Goal: Information Seeking & Learning: Check status

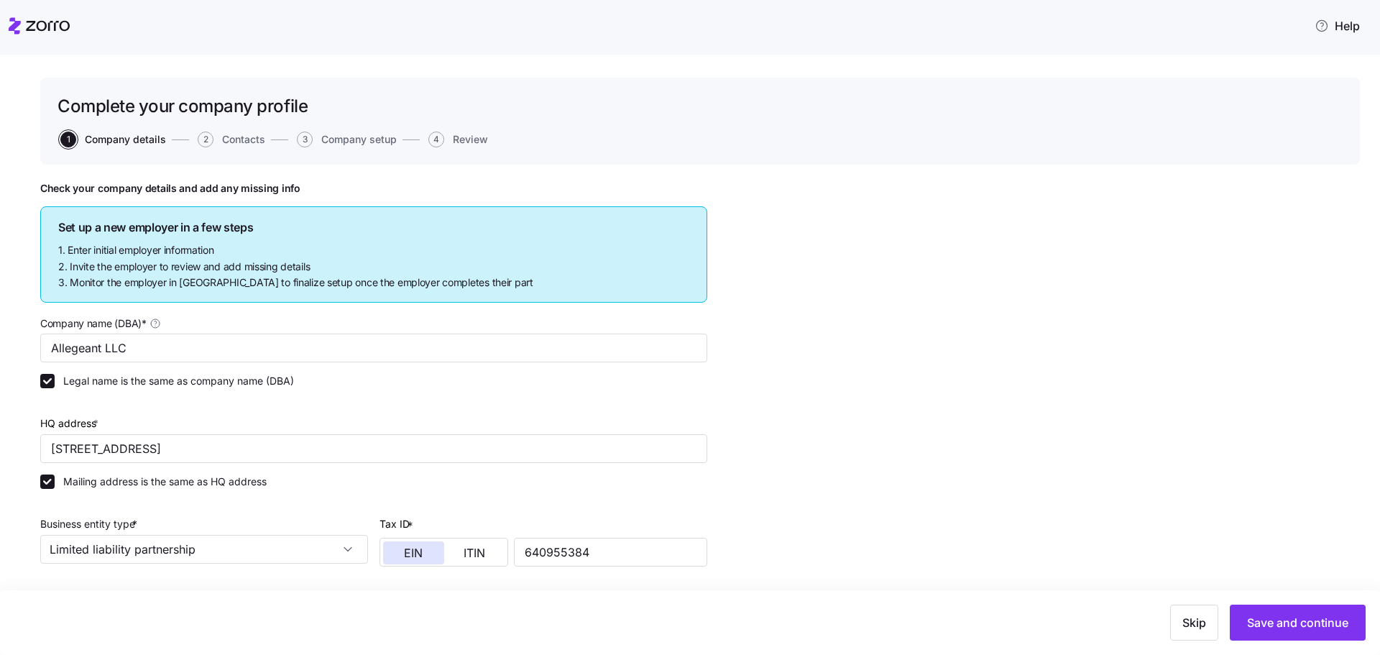
click at [8, 18] on header "Help" at bounding box center [690, 23] width 1380 height 46
click at [11, 21] on icon at bounding box center [15, 25] width 12 height 17
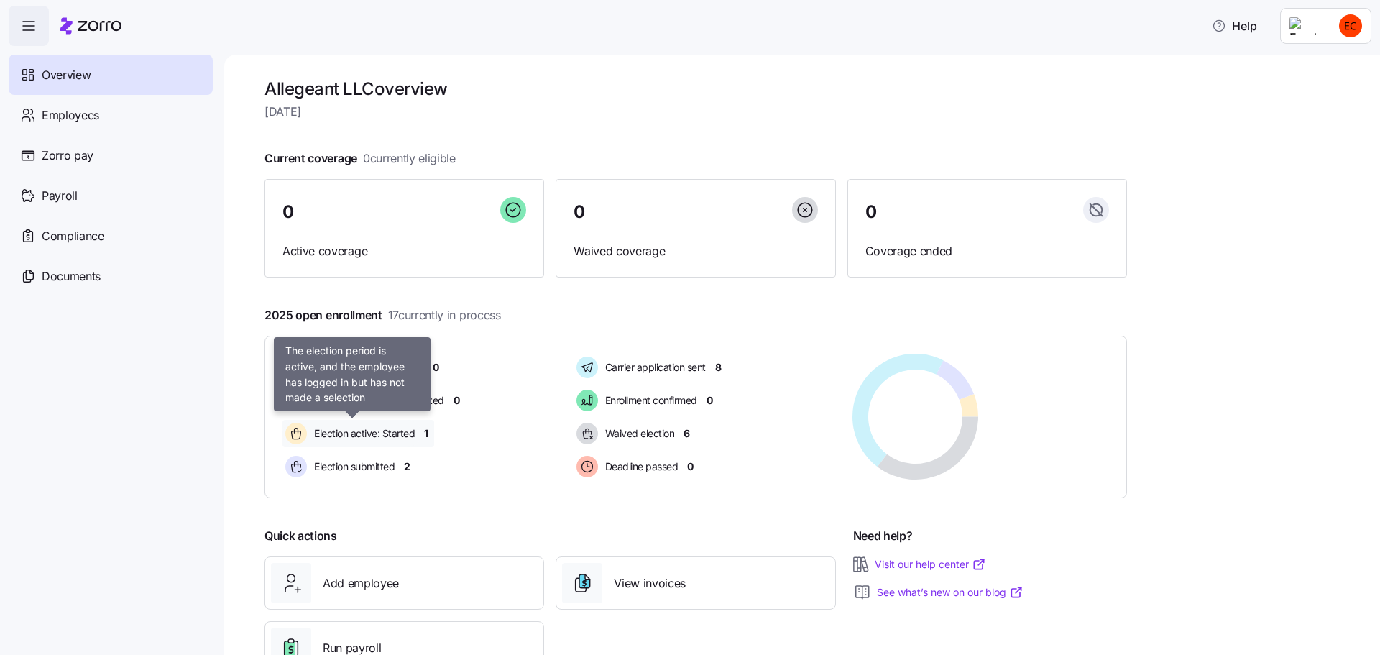
click at [335, 432] on span "Election active: Started" at bounding box center [362, 433] width 105 height 14
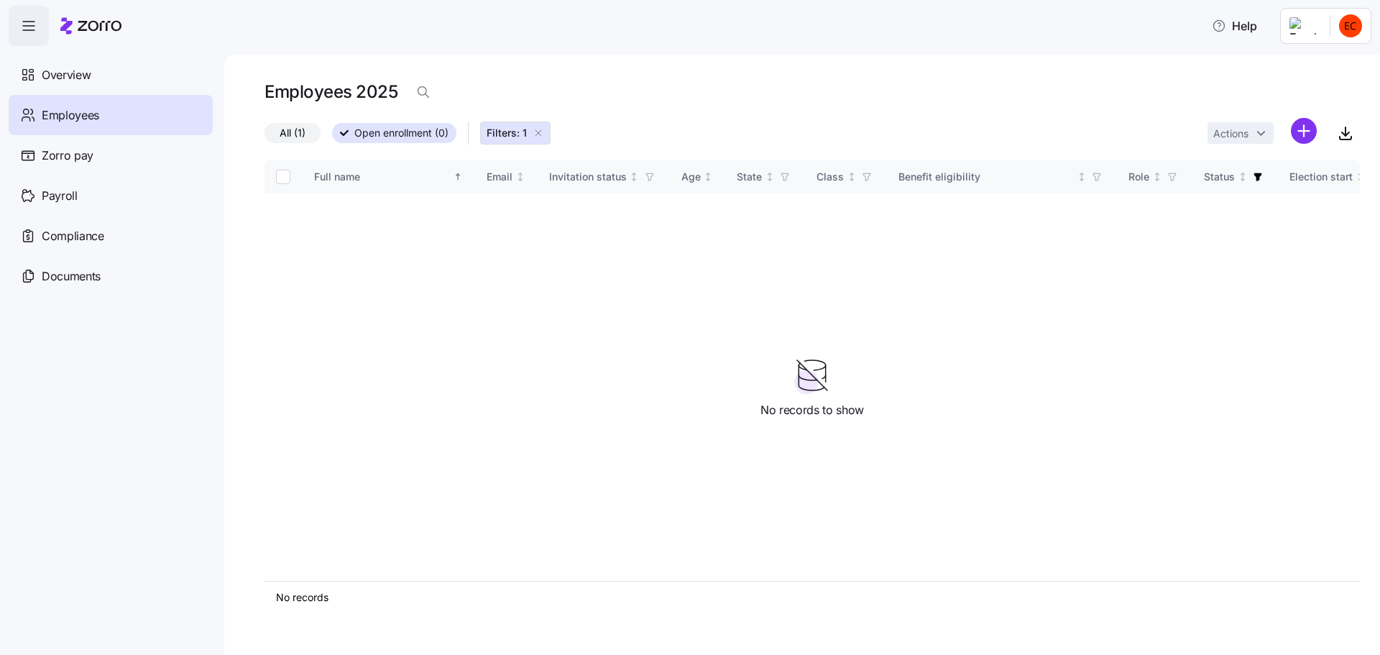
click at [540, 129] on icon "button" at bounding box center [538, 132] width 11 height 11
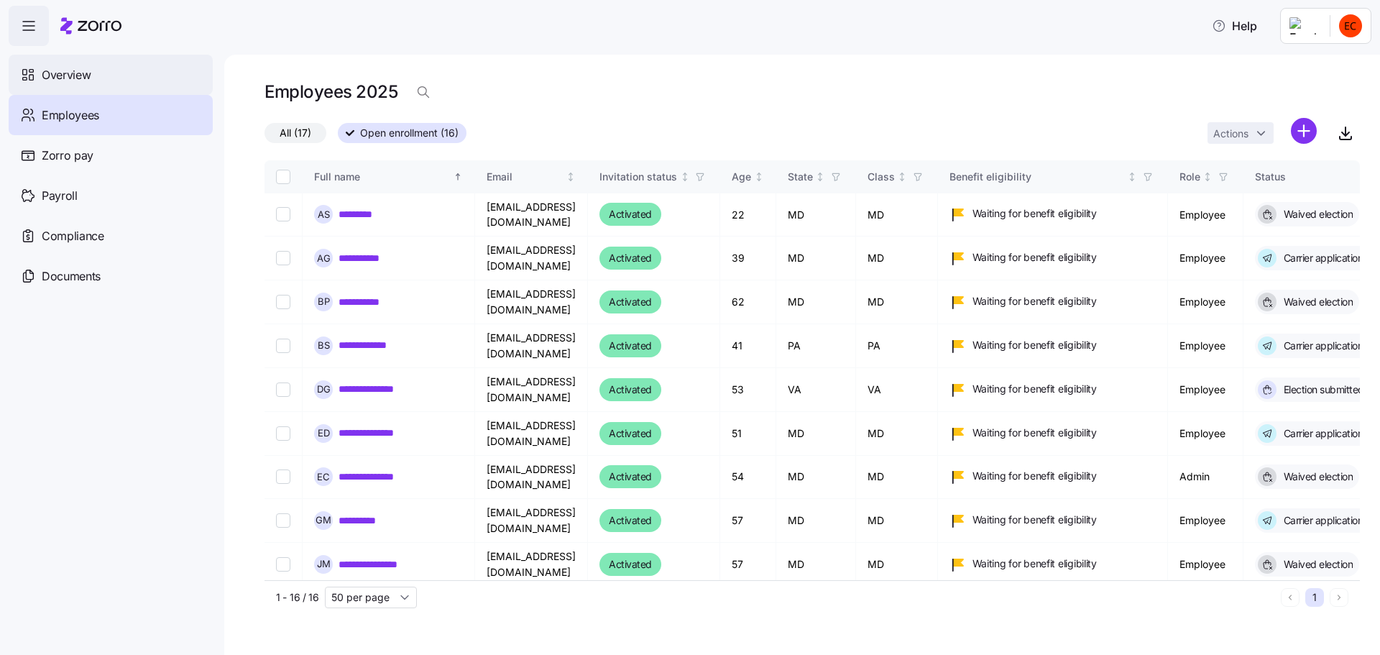
click at [48, 64] on div "Overview" at bounding box center [111, 75] width 204 height 40
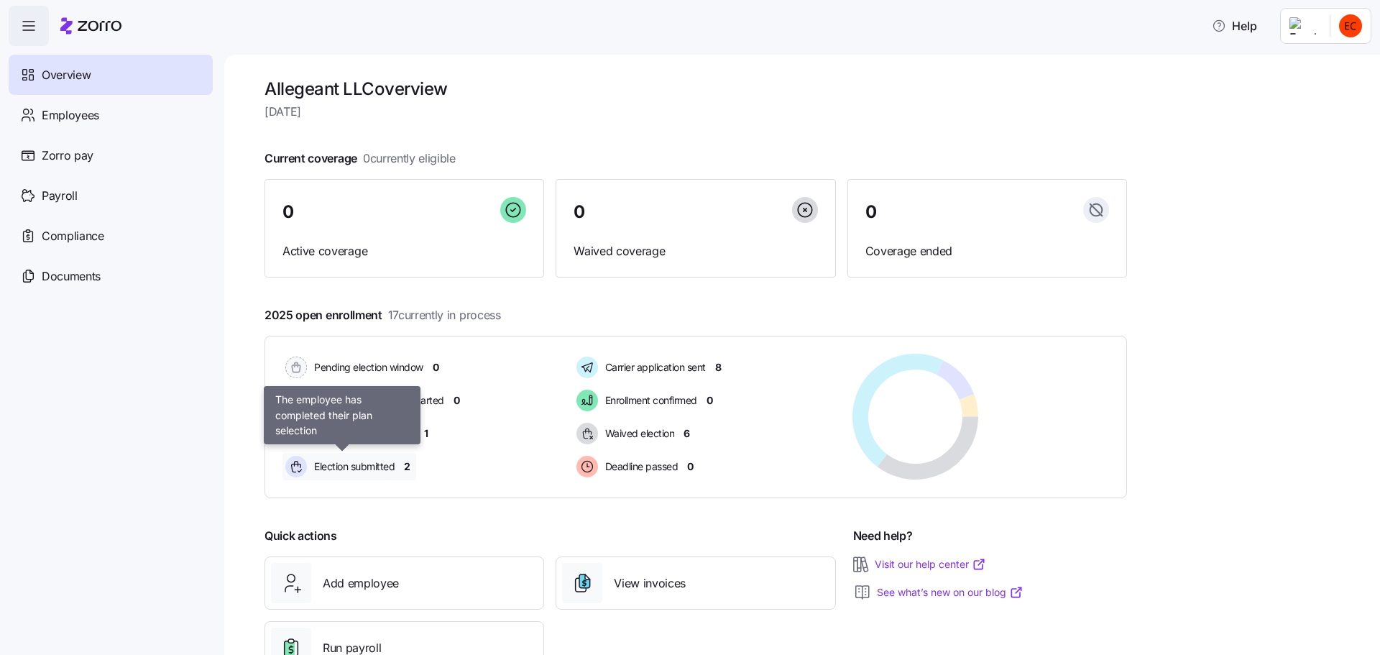
click at [370, 471] on span "Election submitted" at bounding box center [352, 466] width 85 height 14
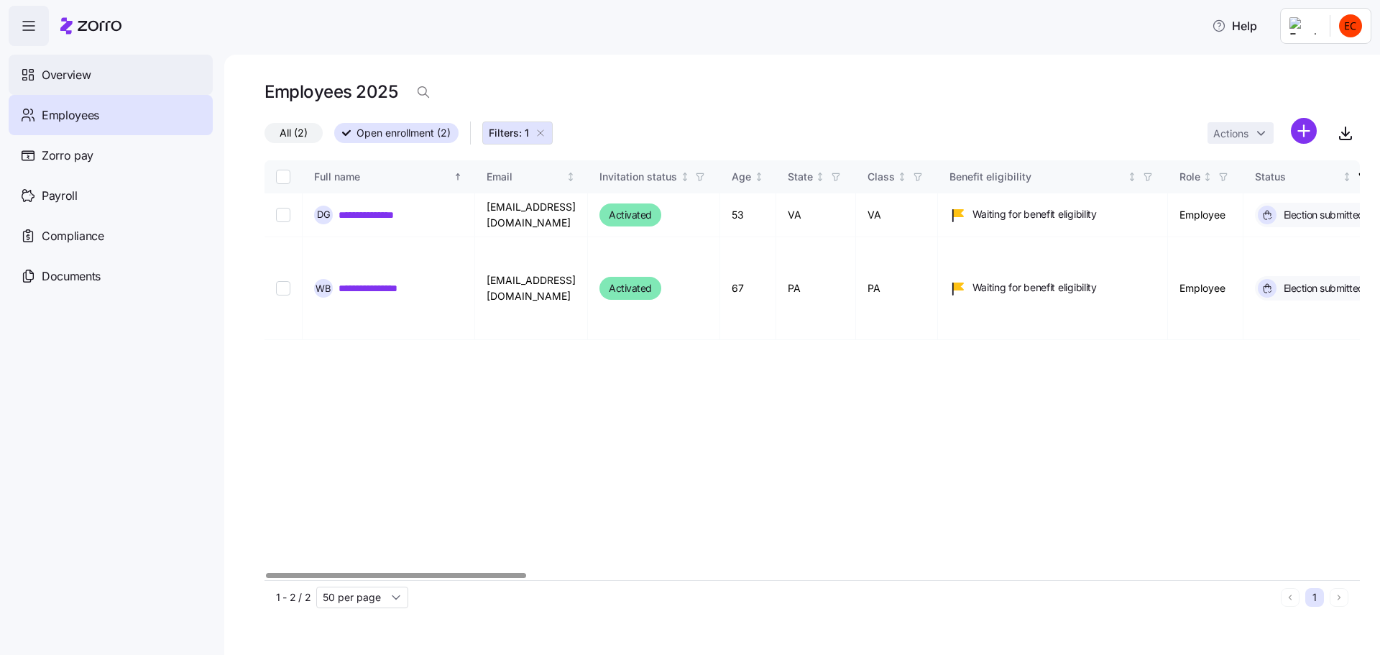
click at [61, 69] on span "Overview" at bounding box center [66, 75] width 49 height 18
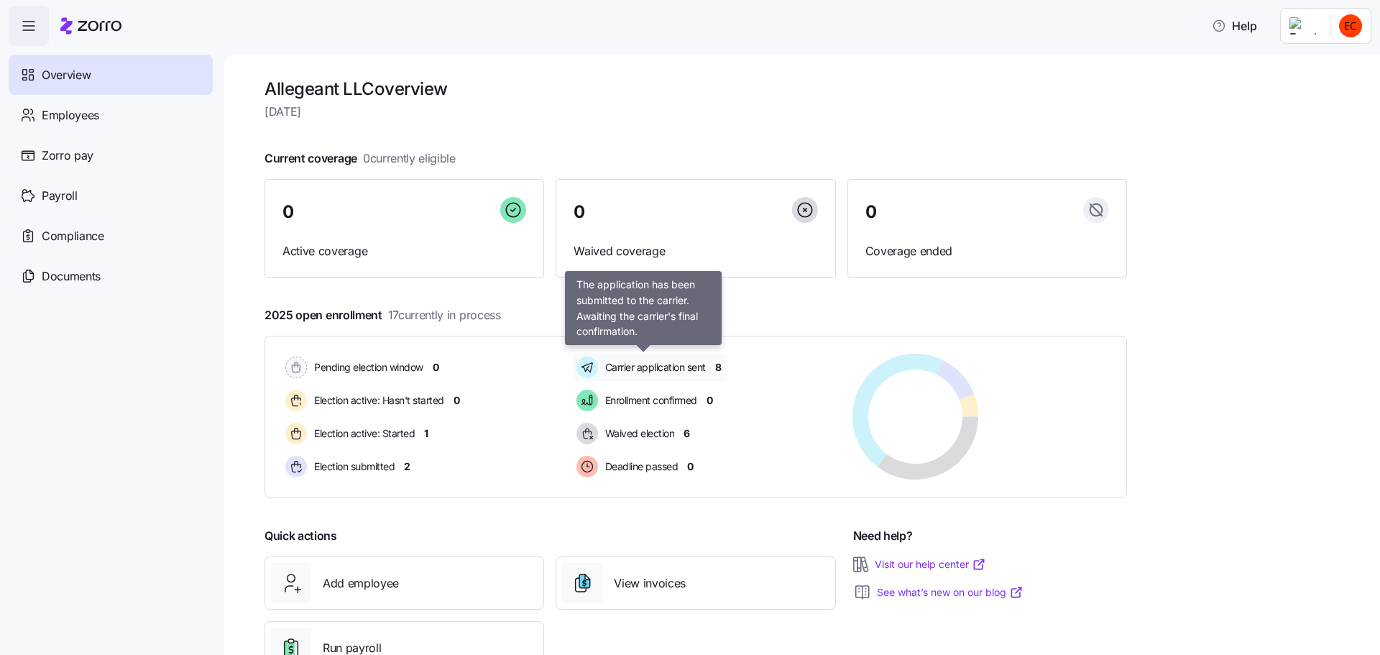
click at [628, 368] on span "Carrier application sent" at bounding box center [653, 367] width 105 height 14
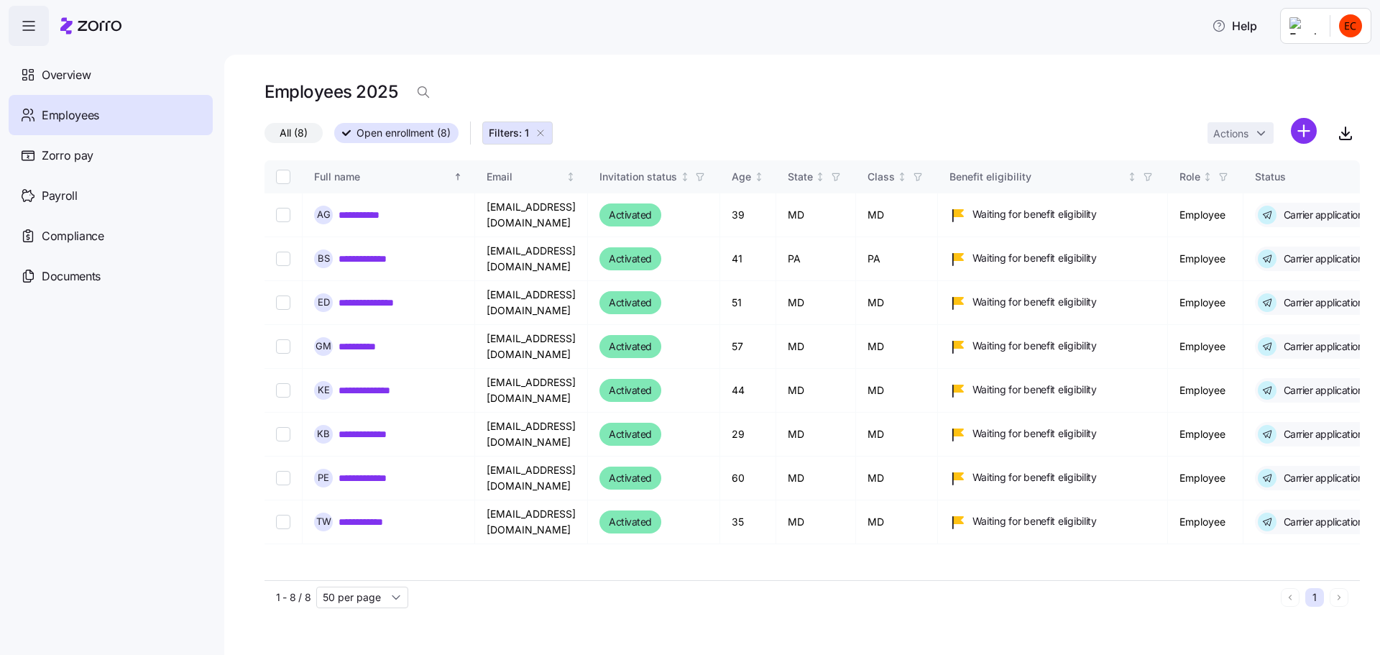
click at [27, 27] on icon "button" at bounding box center [28, 25] width 17 height 17
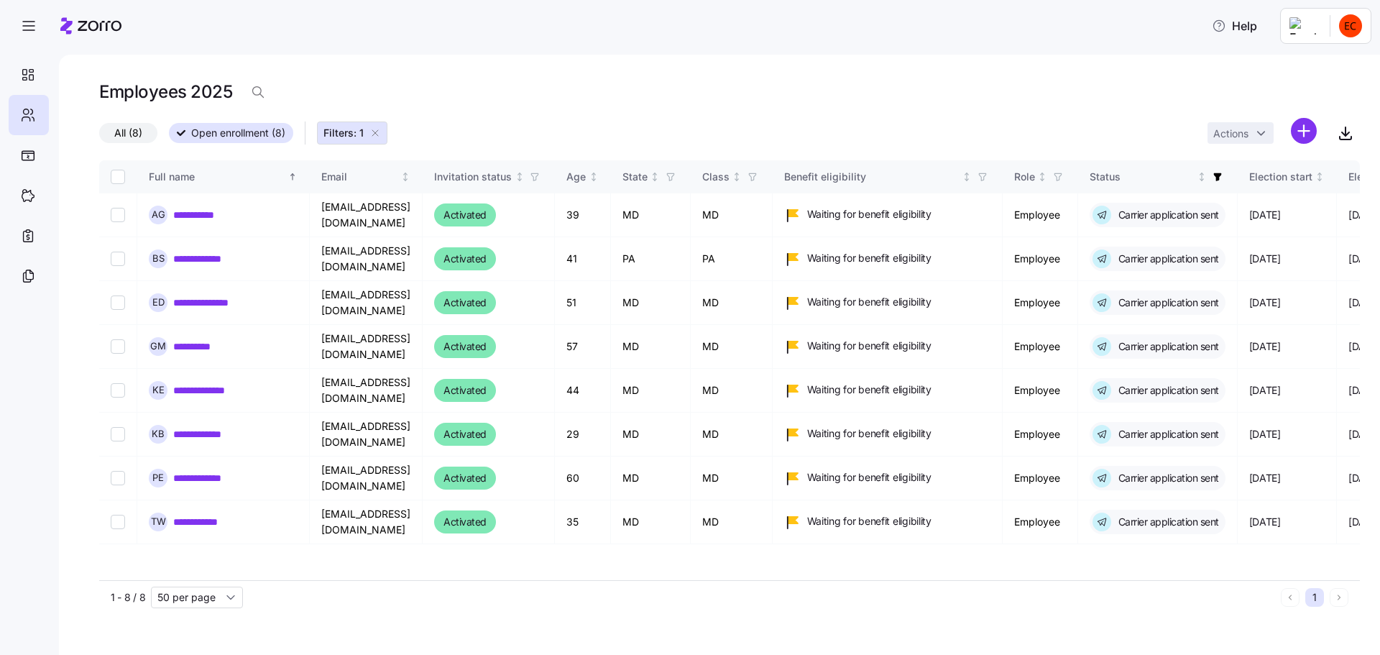
click at [375, 129] on icon "button" at bounding box center [374, 132] width 11 height 11
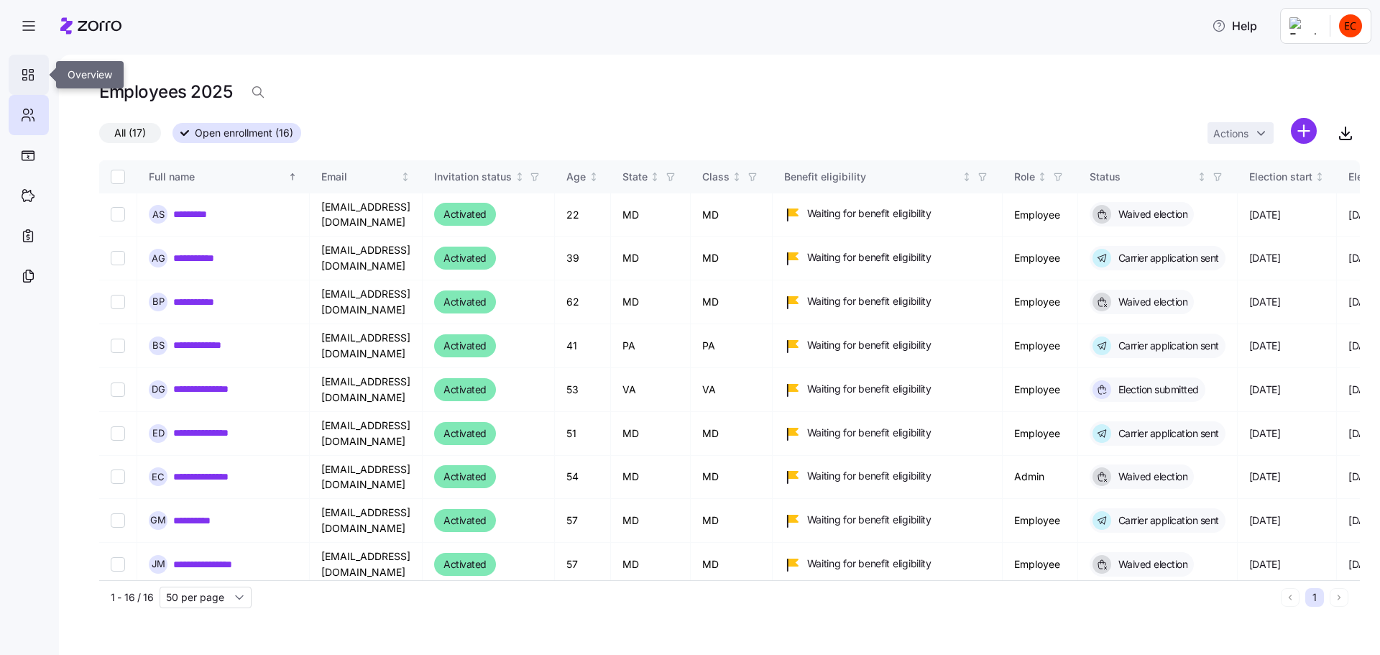
click at [26, 78] on icon at bounding box center [25, 79] width 4 height 3
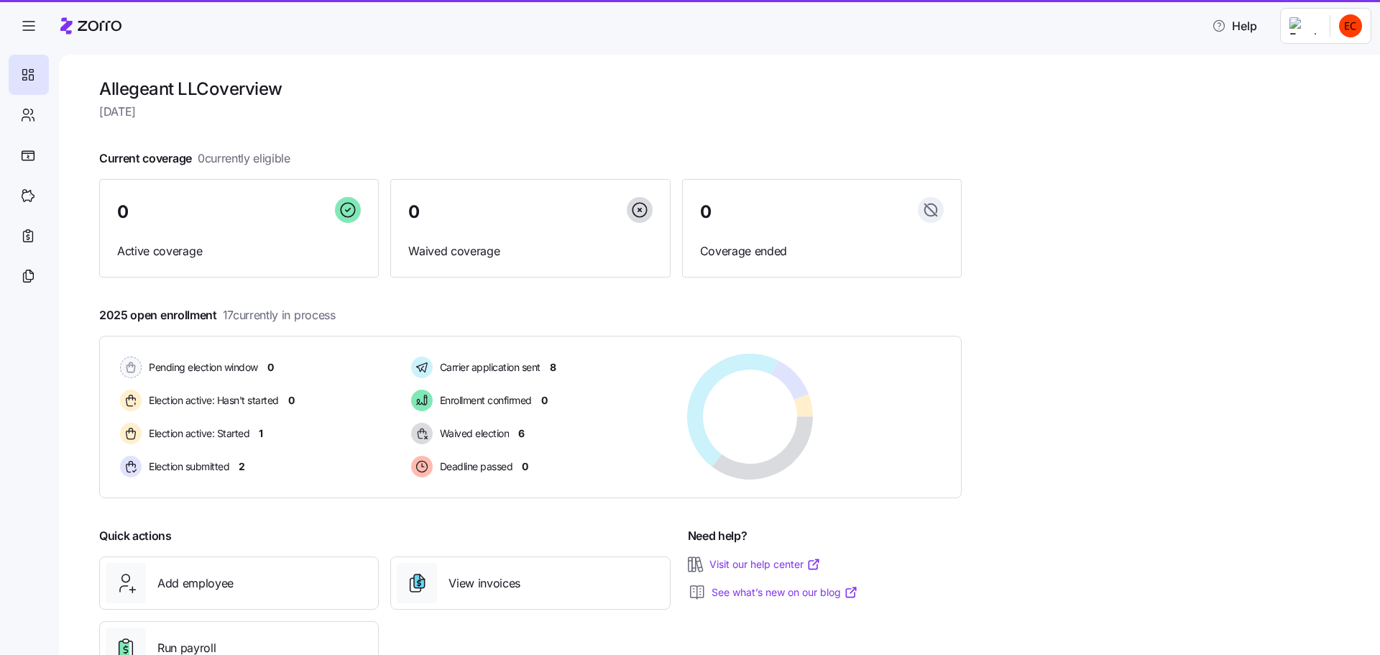
click at [22, 78] on icon at bounding box center [28, 74] width 16 height 17
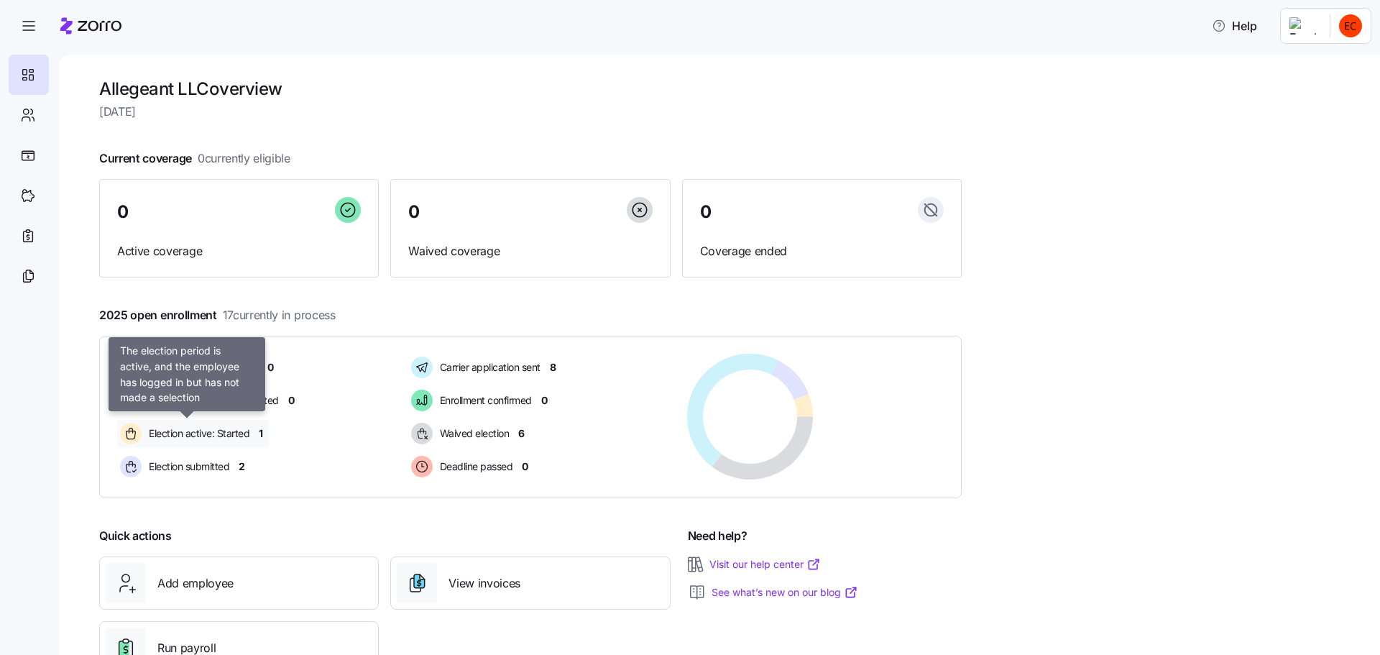
click at [195, 430] on span "Election active: Started" at bounding box center [196, 433] width 105 height 14
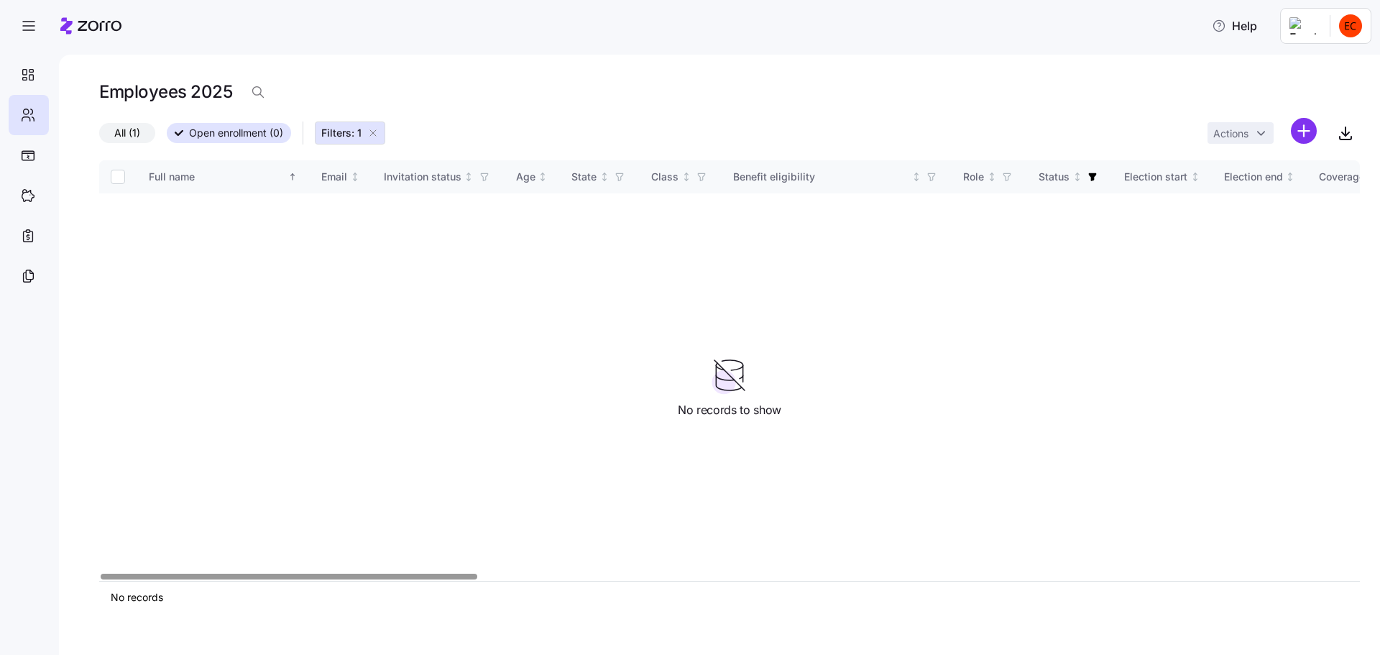
click at [123, 129] on span "All (1)" at bounding box center [127, 133] width 26 height 19
click at [99, 137] on input "All (1)" at bounding box center [99, 137] width 0 height 0
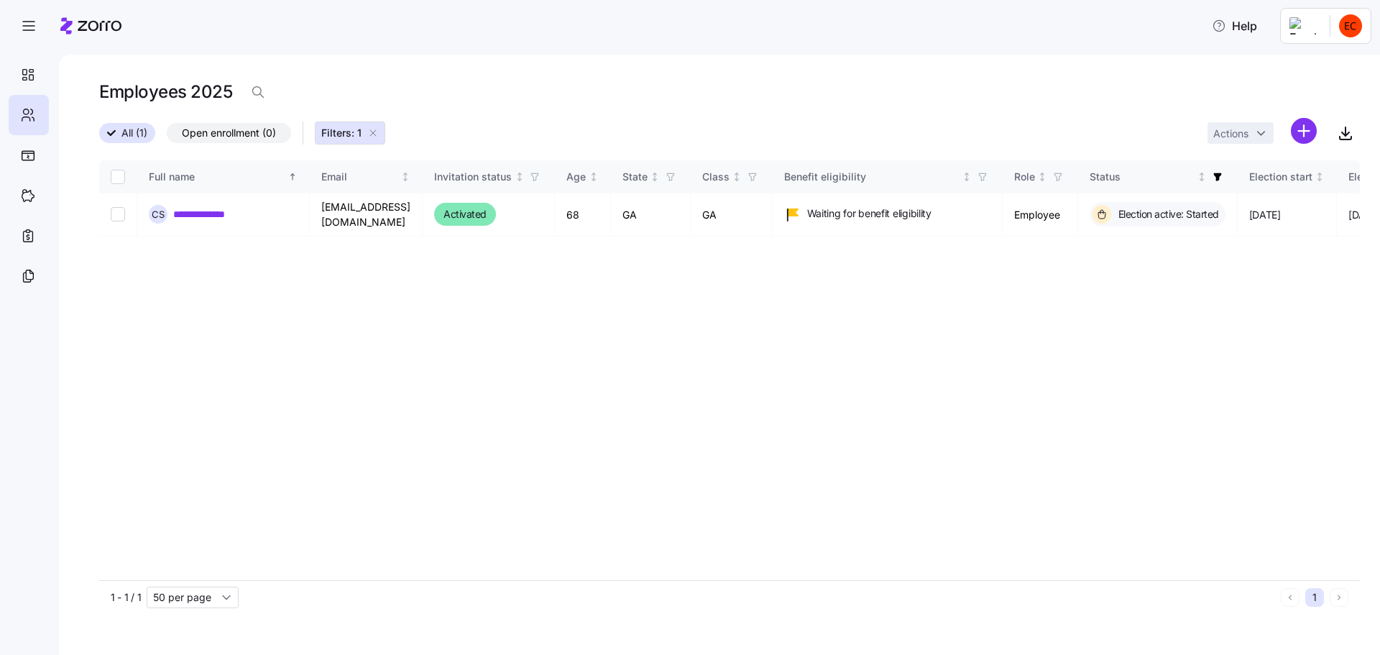
click at [372, 132] on icon "button" at bounding box center [373, 133] width 6 height 6
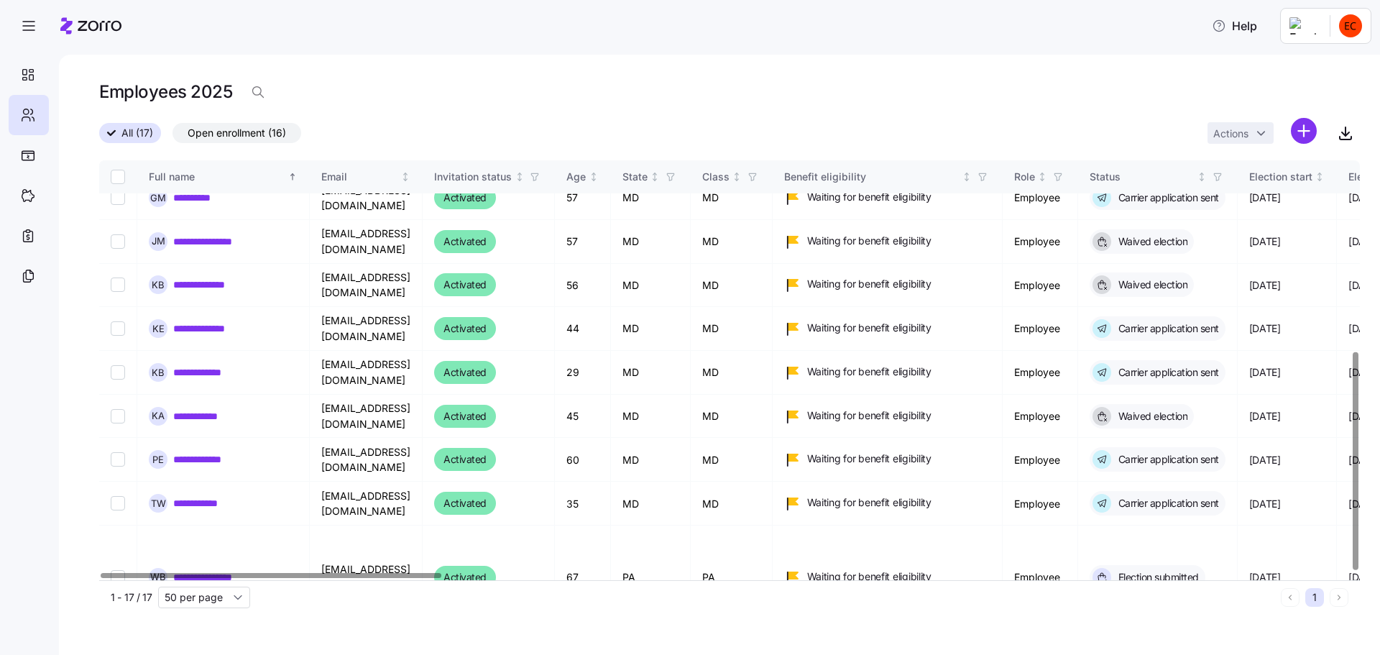
scroll to position [367, 0]
click at [207, 569] on link "**********" at bounding box center [213, 576] width 80 height 14
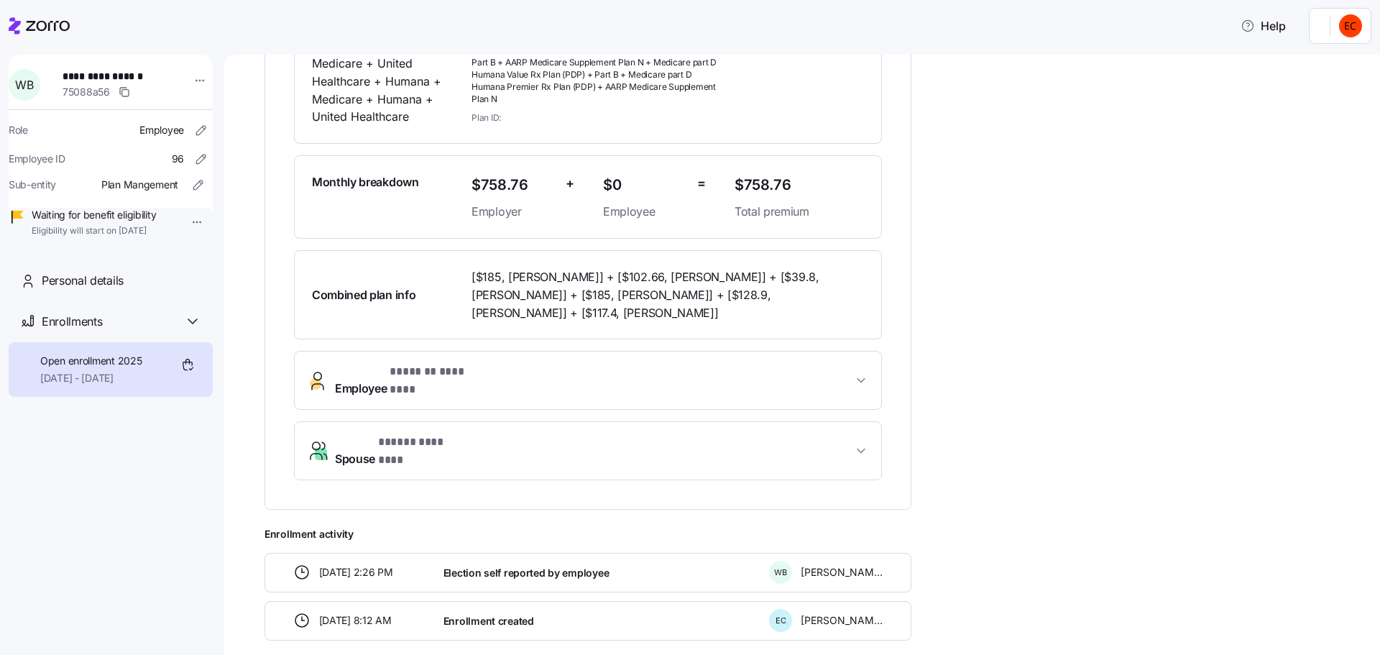
scroll to position [315, 0]
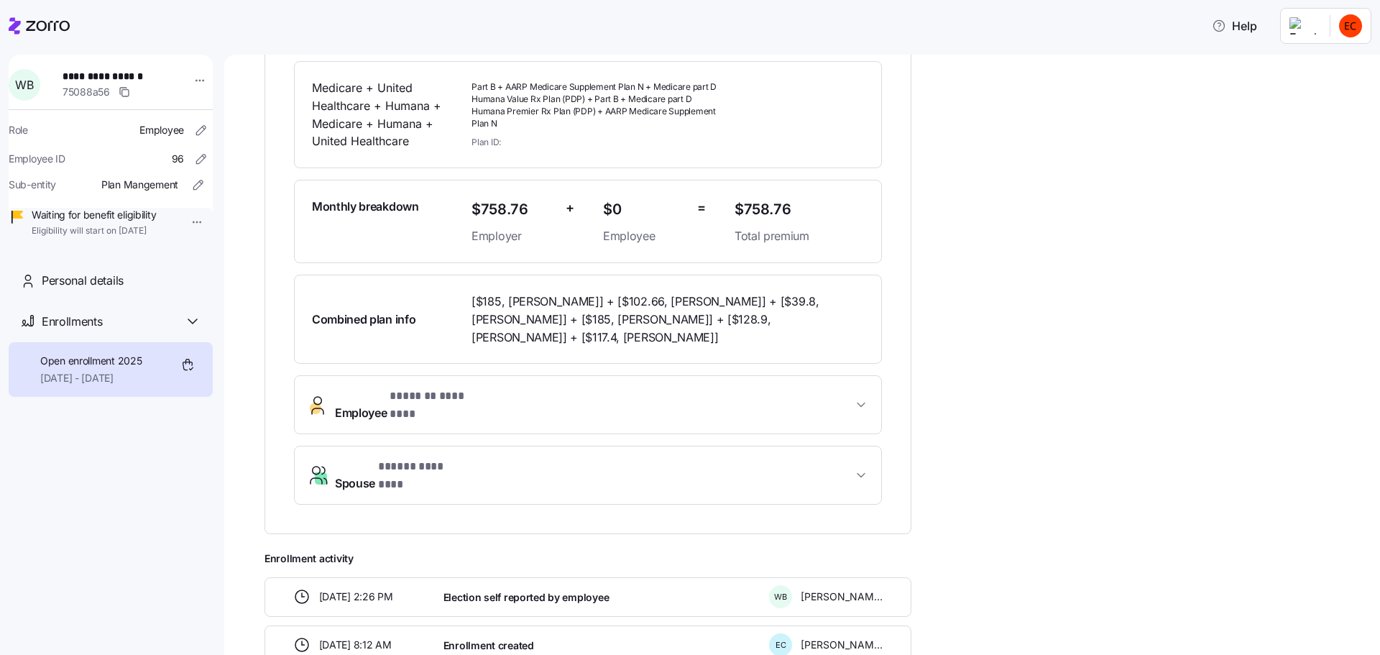
click at [16, 25] on icon at bounding box center [15, 25] width 12 height 17
